Goal: Check status: Check status

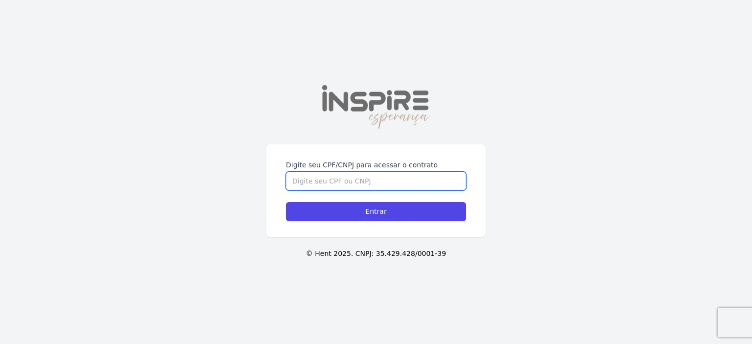
click at [361, 172] on input "Digite seu CPF/CNPJ para acessar o contrato" at bounding box center [376, 181] width 180 height 19
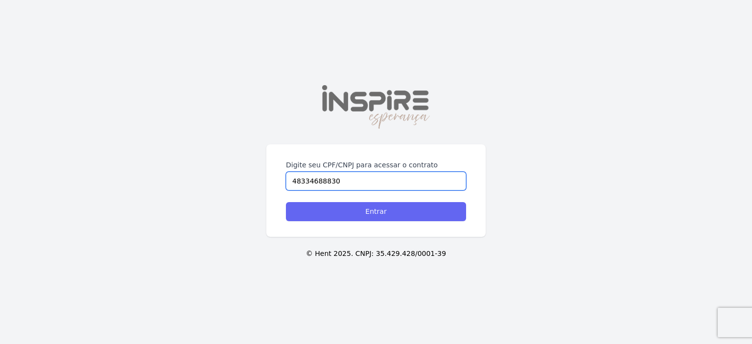
type input "48334688830"
click at [385, 210] on input "Entrar" at bounding box center [376, 211] width 180 height 19
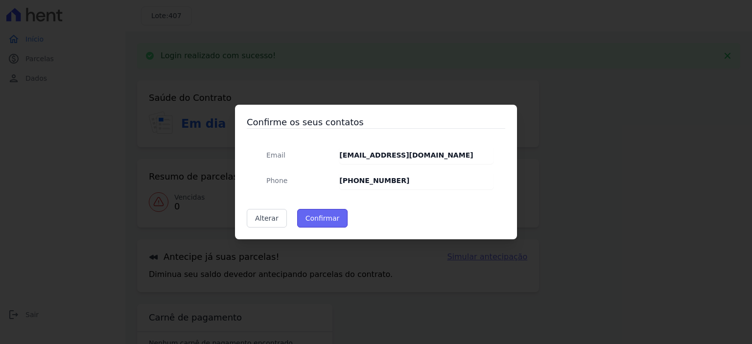
click at [324, 216] on button "Confirmar" at bounding box center [322, 218] width 51 height 19
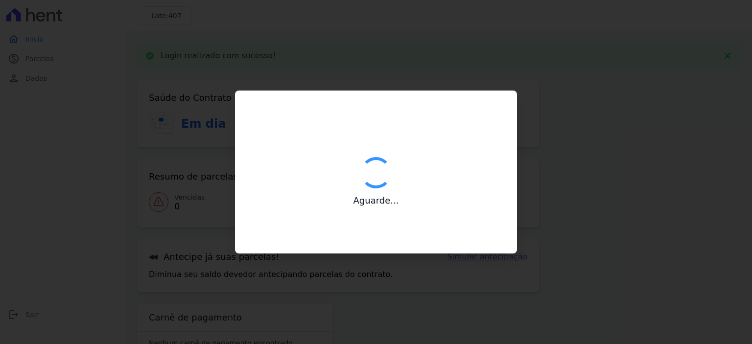
type input "Contatos confirmados com sucesso."
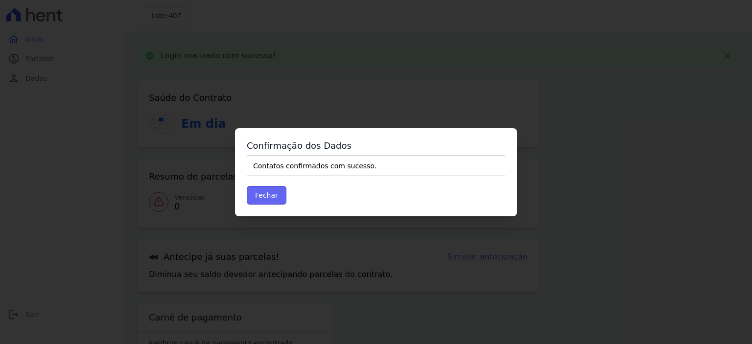
click at [274, 193] on button "Fechar" at bounding box center [267, 195] width 40 height 19
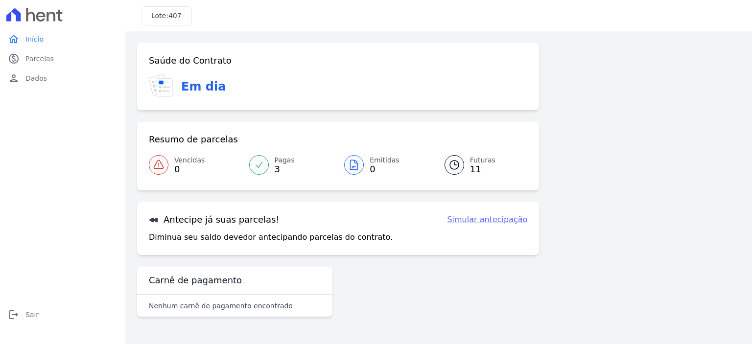
click at [292, 165] on link "Pagas 3" at bounding box center [290, 164] width 95 height 27
click at [468, 164] on link "Futuras 11" at bounding box center [480, 164] width 95 height 27
